Goal: Information Seeking & Learning: Find specific page/section

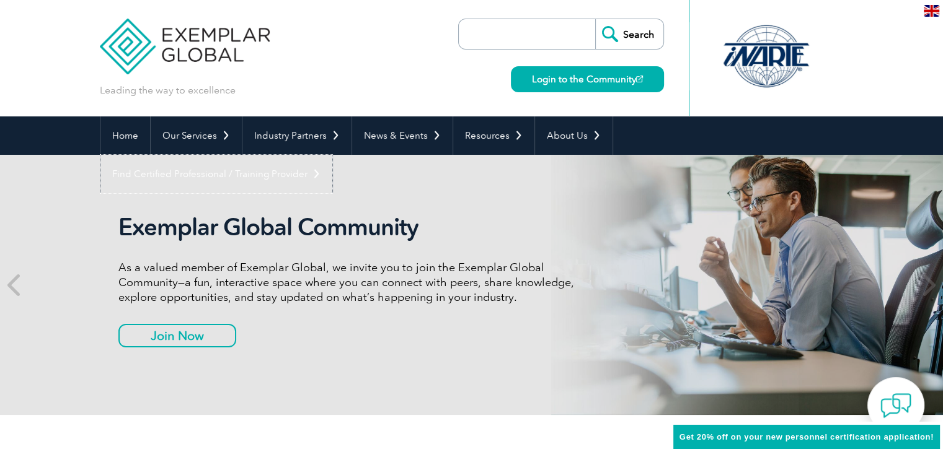
click at [332, 155] on link "Find Certified Professional / Training Provider" at bounding box center [216, 174] width 232 height 38
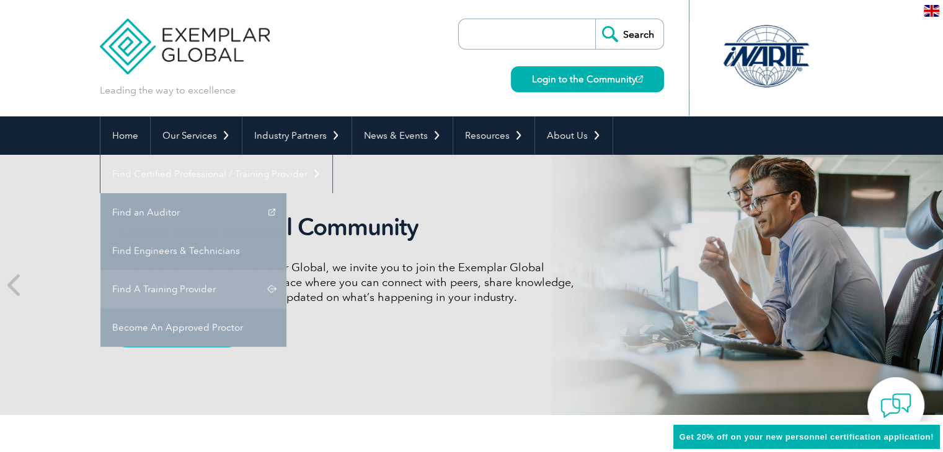
click at [286, 270] on link "Find A Training Provider" at bounding box center [193, 289] width 186 height 38
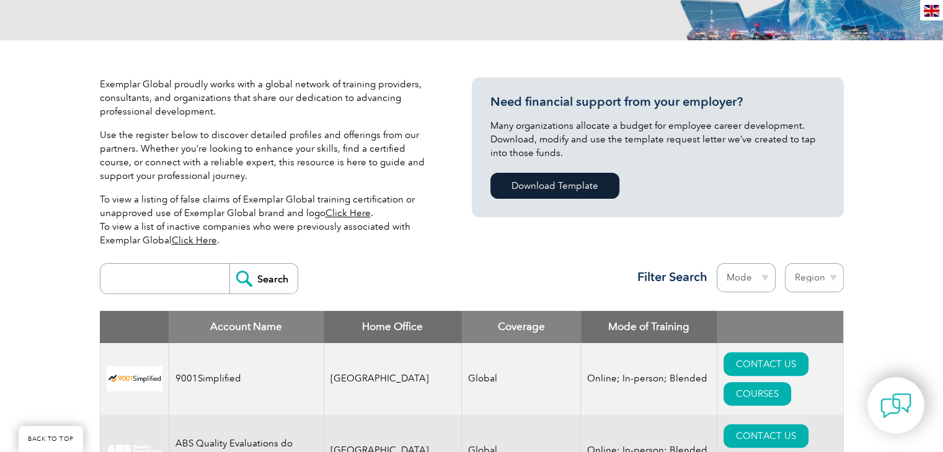
scroll to position [248, 0]
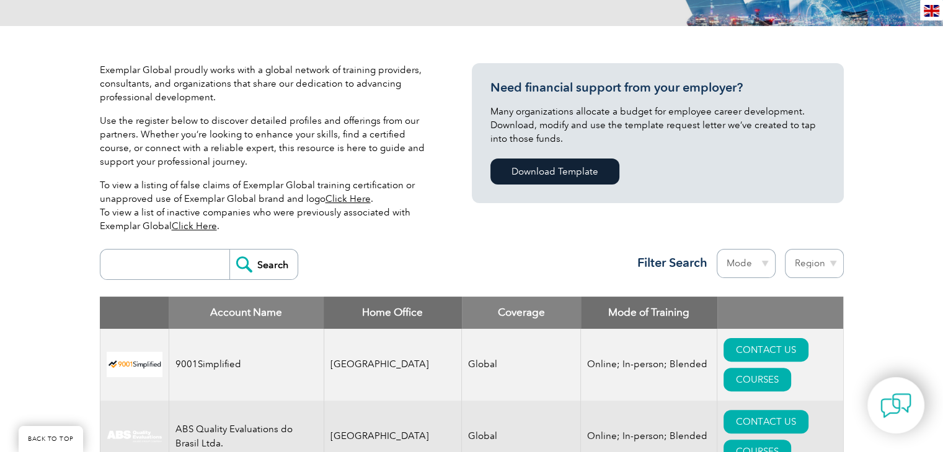
click at [171, 257] on input "search" at bounding box center [168, 265] width 123 height 30
type input "bluestar"
click at [256, 257] on input "Search" at bounding box center [263, 265] width 68 height 30
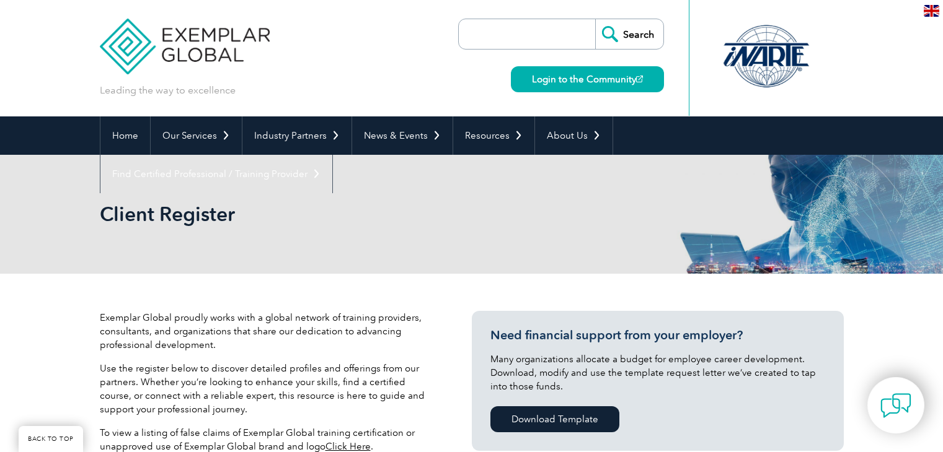
scroll to position [392, 0]
